Goal: Task Accomplishment & Management: Complete application form

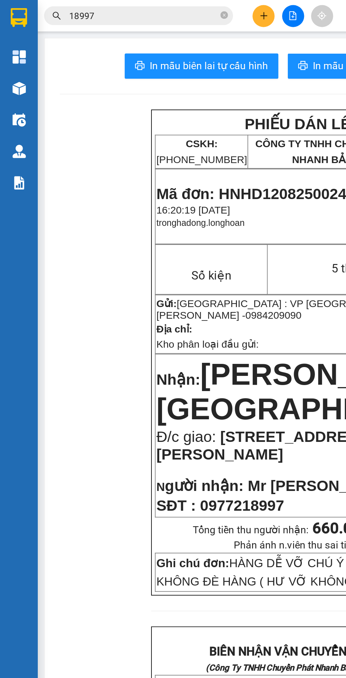
click at [6, 85] on div at bounding box center [11, 85] width 12 height 12
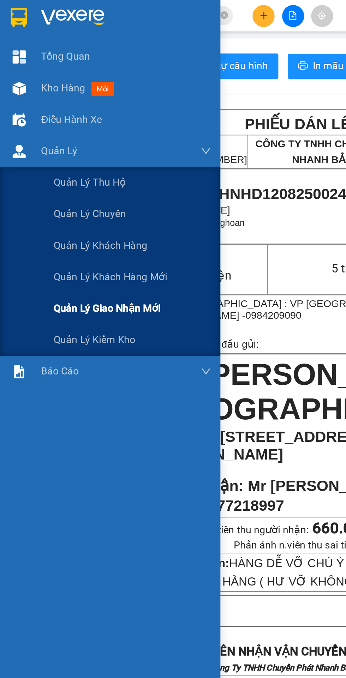
click at [56, 174] on span "Quản lý giao nhận mới" at bounding box center [60, 172] width 60 height 9
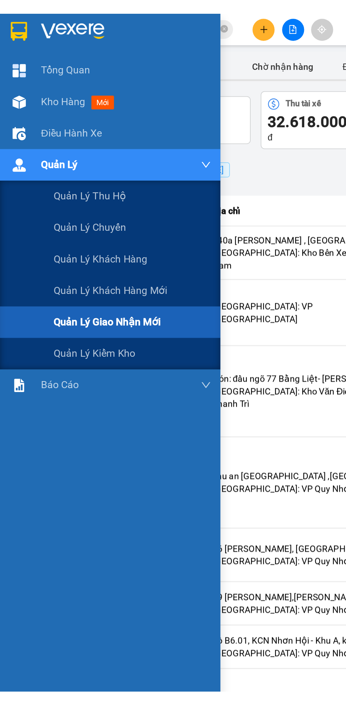
scroll to position [0, 25]
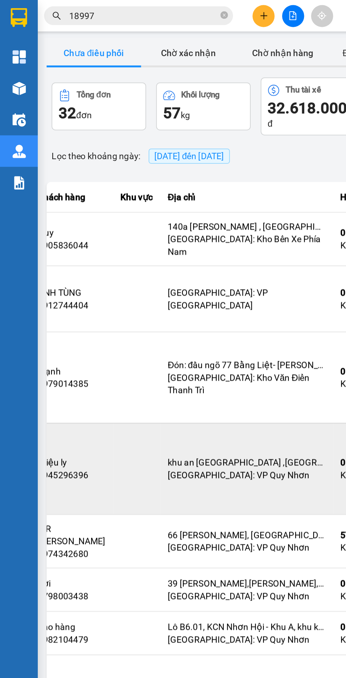
click at [163, 248] on td "khu an [GEOGRAPHIC_DATA] ,bình định [GEOGRAPHIC_DATA]: VP [GEOGRAPHIC_DATA]" at bounding box center [138, 262] width 97 height 51
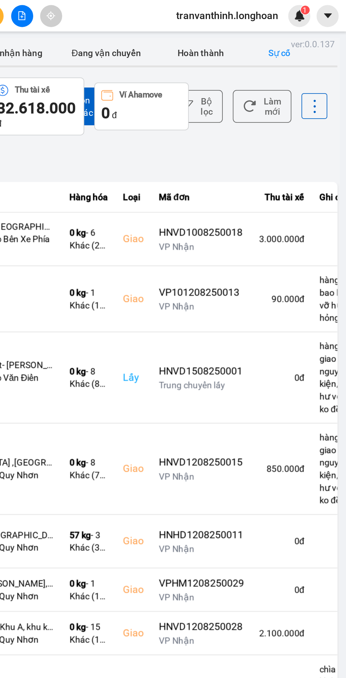
click at [306, 28] on button "Sự cố" at bounding box center [308, 30] width 35 height 14
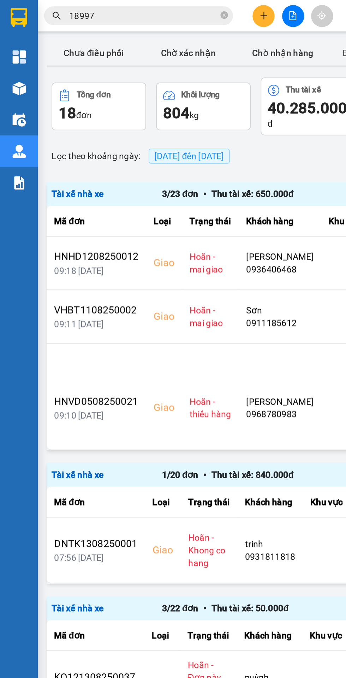
click at [108, 85] on span "[DATE] đến [DATE]" at bounding box center [105, 88] width 39 height 6
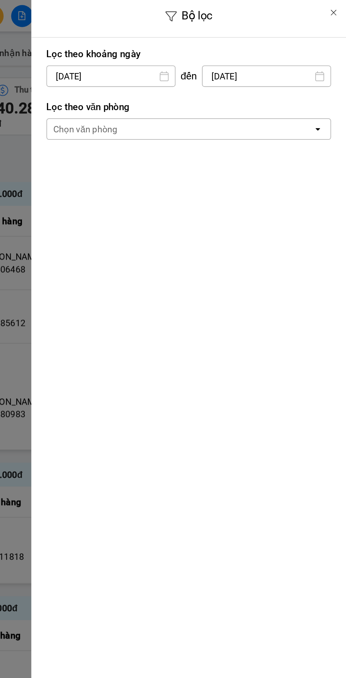
click at [230, 69] on div "Chọn văn phòng" at bounding box center [252, 72] width 149 height 11
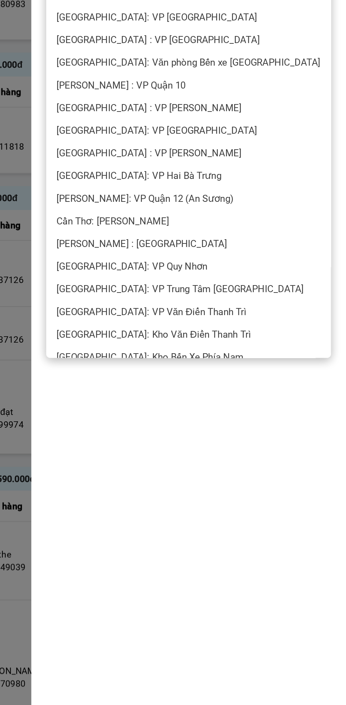
click at [223, 367] on span "[PERSON_NAME] : [GEOGRAPHIC_DATA]" at bounding box center [232, 366] width 96 height 7
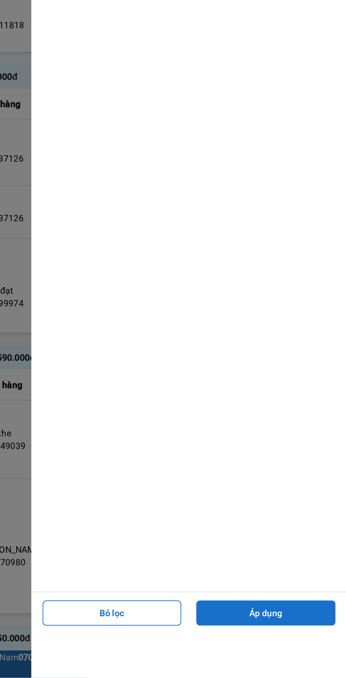
click at [310, 649] on button "Áp dụng" at bounding box center [301, 642] width 78 height 14
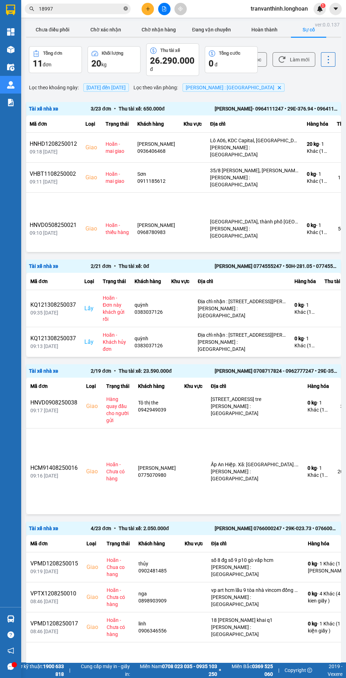
click at [126, 8] on icon "close-circle" at bounding box center [126, 8] width 4 height 4
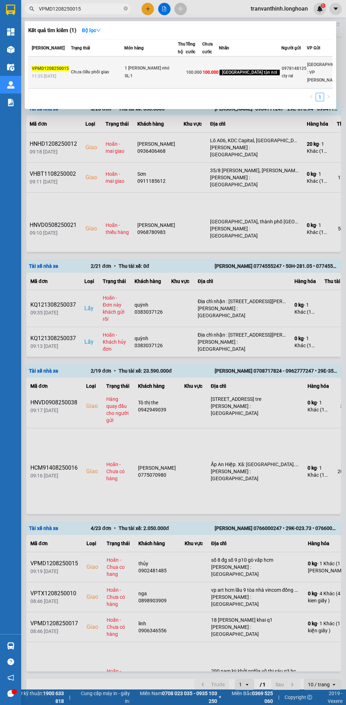
type input "VPMD1208250015"
click at [153, 72] on div "1 [PERSON_NAME] nhỏ" at bounding box center [151, 69] width 53 height 8
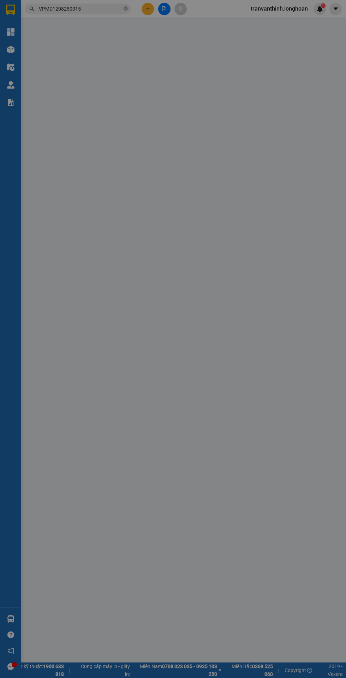
type input "0978148125"
type input "cty ral"
type input "0902481485"
type input "thủy"
checkbox input "true"
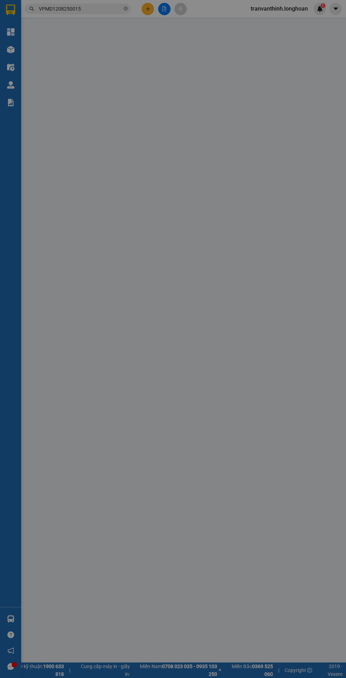
type input "số 8 đg số 9 p10 gò vấp hcm"
type input "100.000"
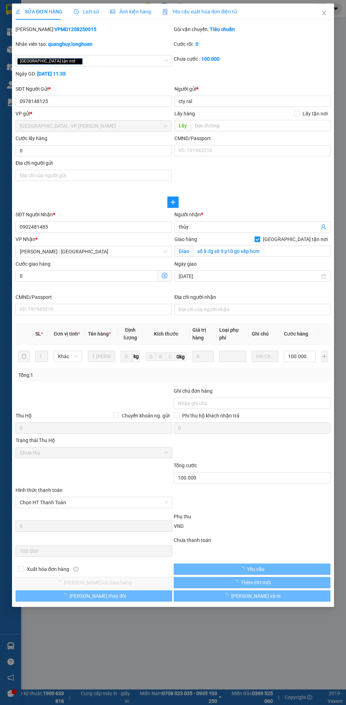
click at [88, 11] on span "Lịch sử" at bounding box center [86, 12] width 25 height 6
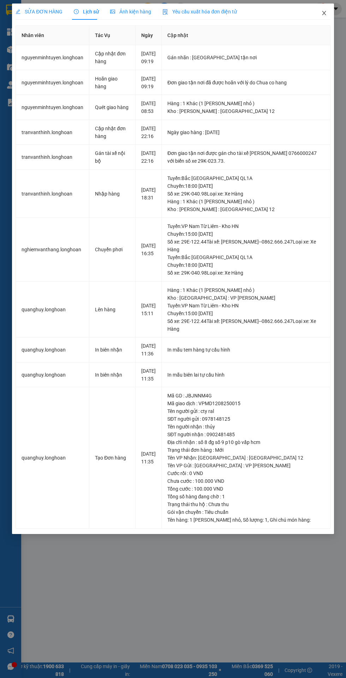
click at [323, 6] on span "Close" at bounding box center [324, 14] width 20 height 20
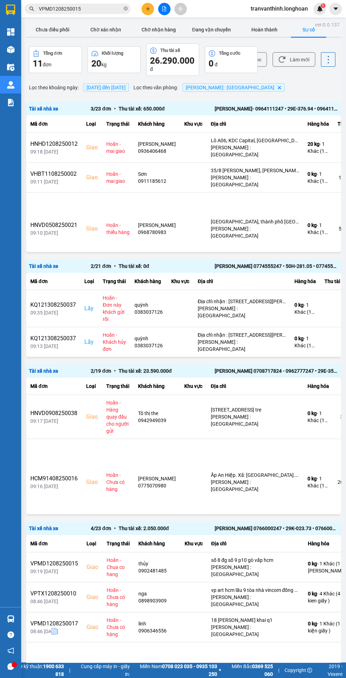
click at [303, 518] on div "Tài xế nhà xe 3 / 23 đơn • Thu tài xế: 650.000 đ [PERSON_NAME]- 0964111247 • 29…" at bounding box center [183, 387] width 315 height 570
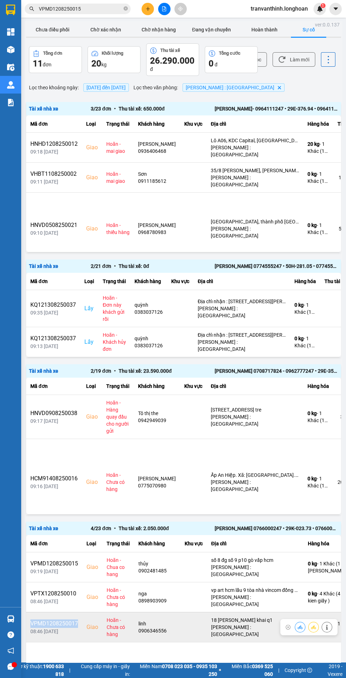
copy div "VPMD1208250017"
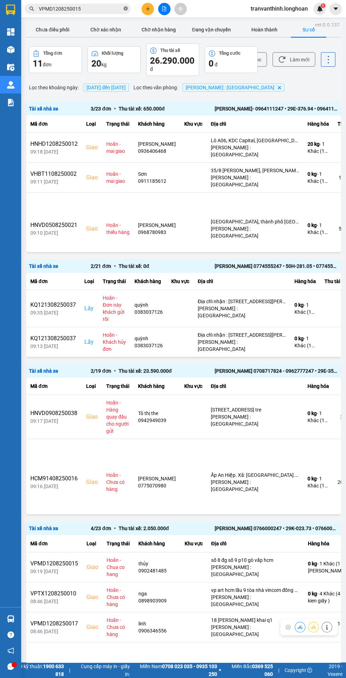
click at [126, 8] on icon "close-circle" at bounding box center [126, 8] width 4 height 4
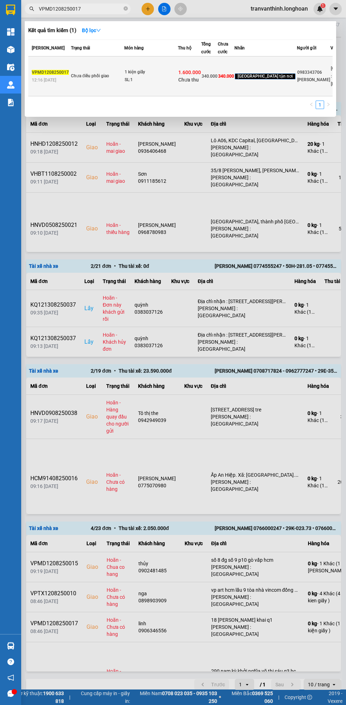
type input "VPMD1208250017"
click at [145, 90] on td "1 kiện giấy SL: 1" at bounding box center [151, 76] width 54 height 40
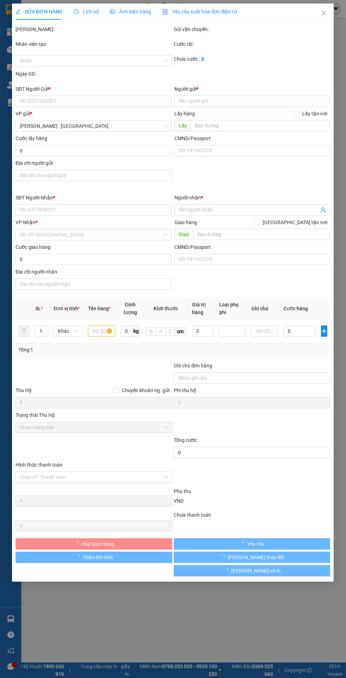
type input "0983343706"
type input "[PERSON_NAME]"
type input "0906346556"
type input "linh"
checkbox input "true"
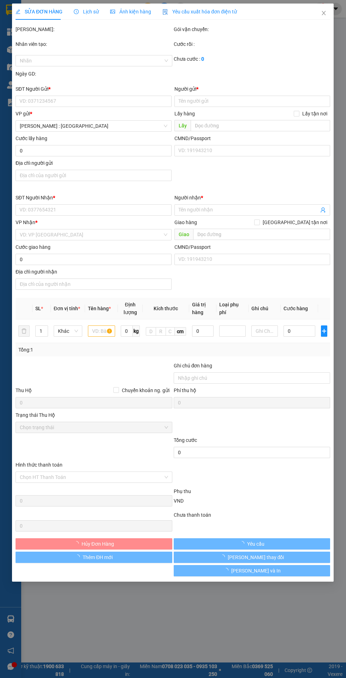
type input "18 [PERSON_NAME] khai q1"
type input "340.000"
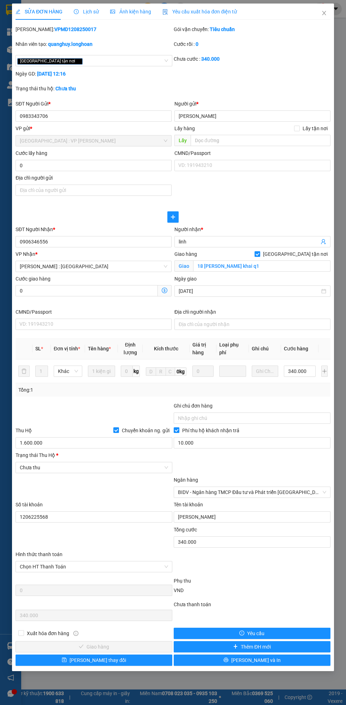
click at [85, 11] on span "Lịch sử" at bounding box center [86, 12] width 25 height 6
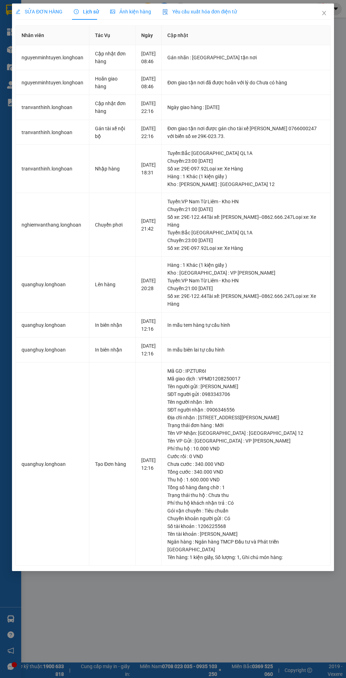
click at [44, 11] on span "SỬA ĐƠN HÀNG" at bounding box center [39, 12] width 47 height 6
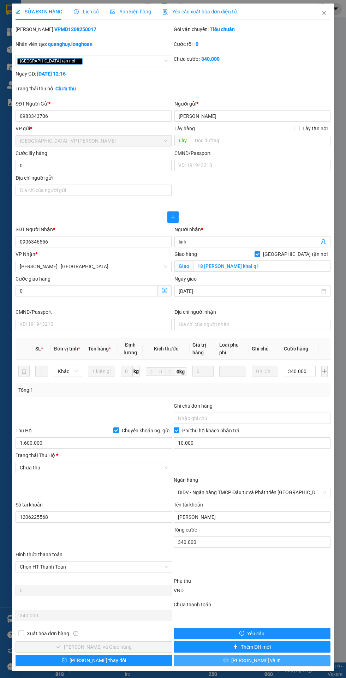
click at [259, 662] on span "[PERSON_NAME] và In" at bounding box center [255, 661] width 49 height 8
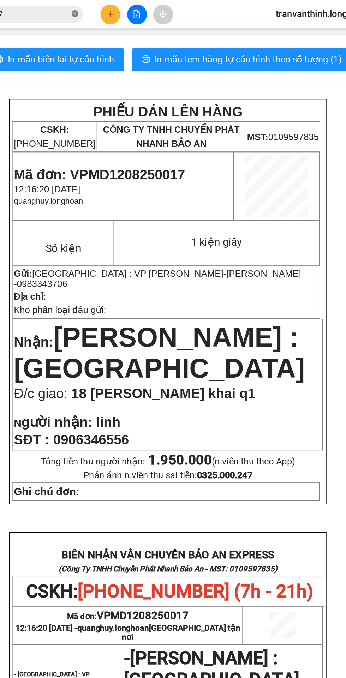
click at [126, 8] on icon "close-circle" at bounding box center [126, 8] width 4 height 4
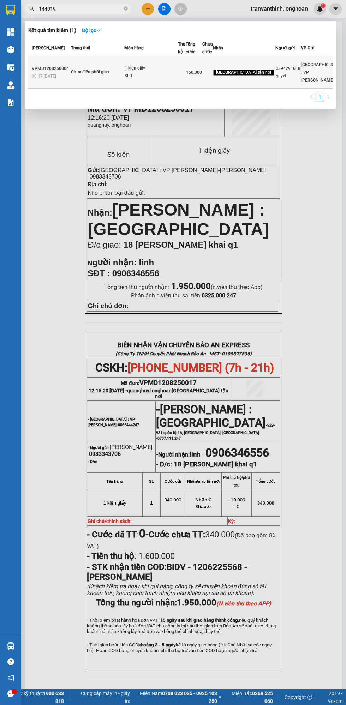
type input "144019"
click at [148, 80] on div "SL: 1" at bounding box center [151, 76] width 53 height 8
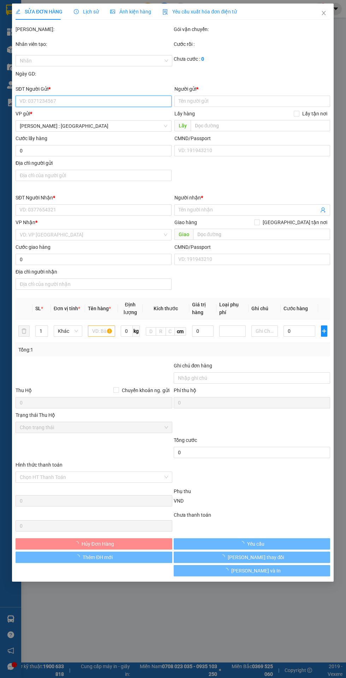
type input "0394291618"
type input "quyết"
type input "0935144019"
type input "[PERSON_NAME]"
checkbox input "true"
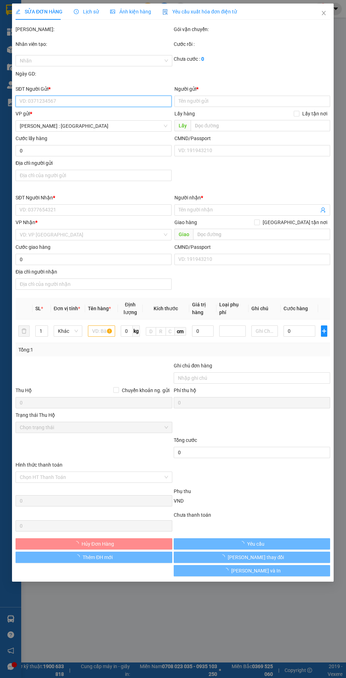
type input "290 nam kỳ khởi nghĩa võ thị sáu q3 hcm"
type input "hàng ko đồng kiểm giao nguyên kiện hư vỡ k đền"
type input "150.000"
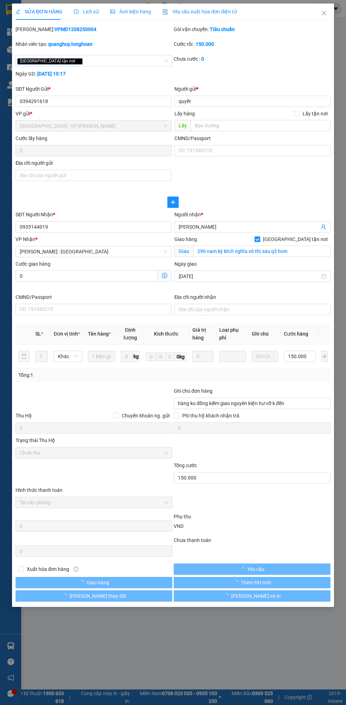
click at [86, 14] on span "Lịch sử" at bounding box center [86, 12] width 25 height 6
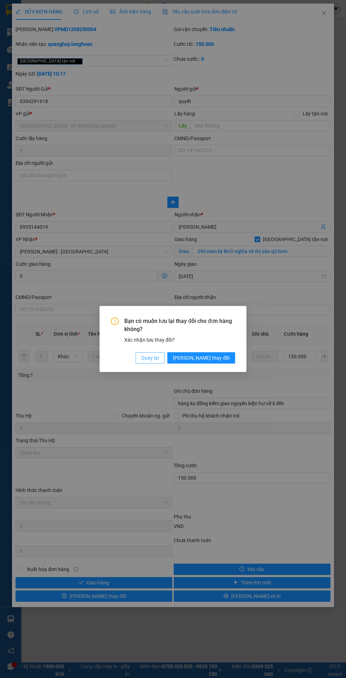
click at [164, 355] on button "Quay lại" at bounding box center [150, 357] width 29 height 11
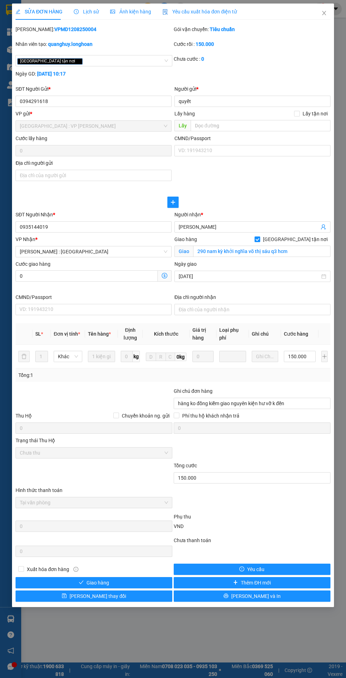
click at [88, 9] on span "Lịch sử" at bounding box center [86, 12] width 25 height 6
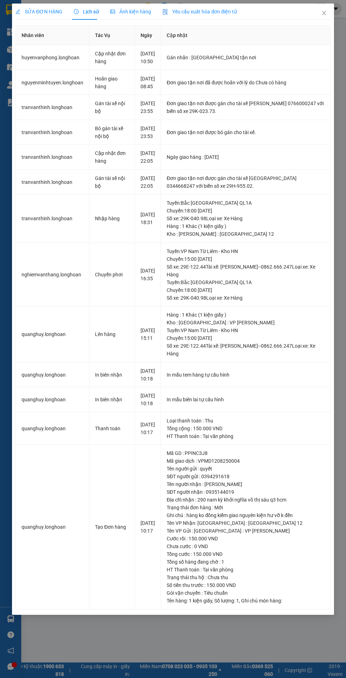
scroll to position [6, 0]
